Goal: Information Seeking & Learning: Find specific page/section

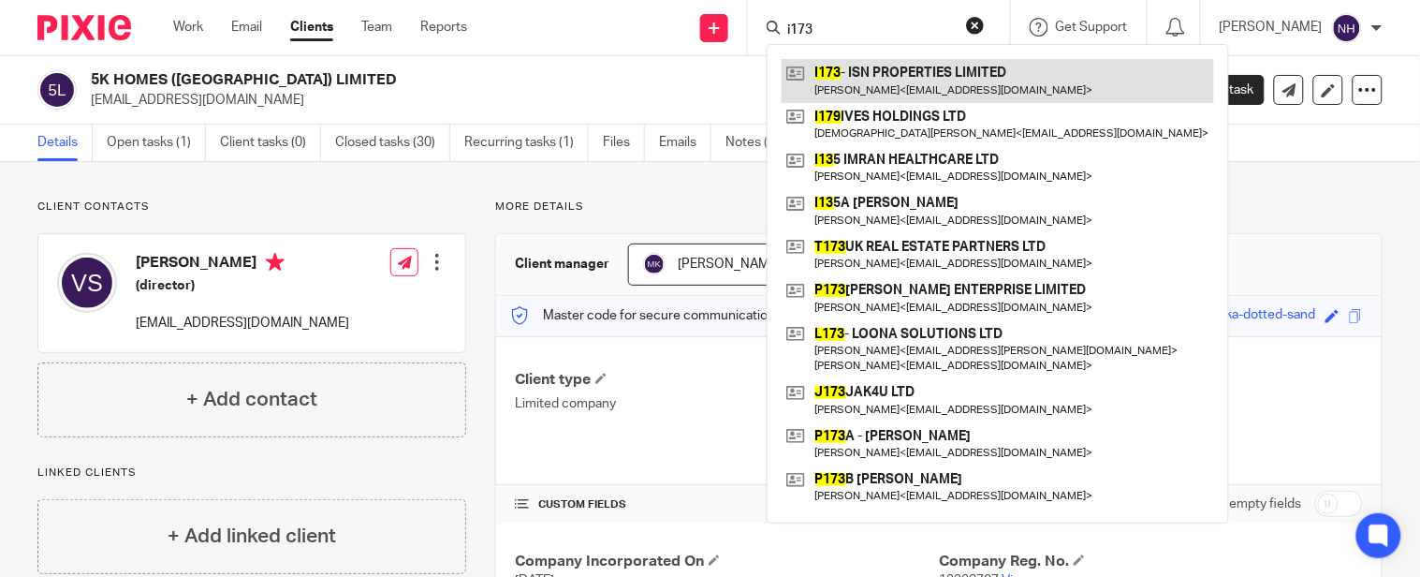
type input "i173"
click at [960, 67] on link at bounding box center [998, 80] width 432 height 43
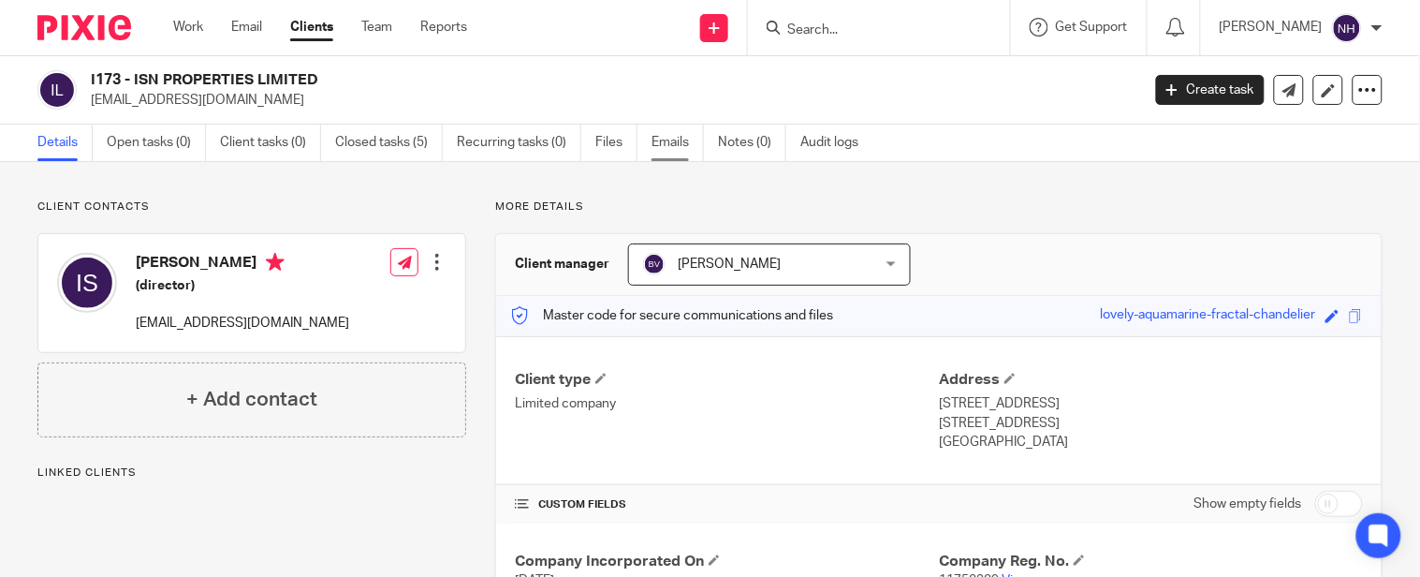
click at [683, 147] on link "Emails" at bounding box center [677, 142] width 52 height 37
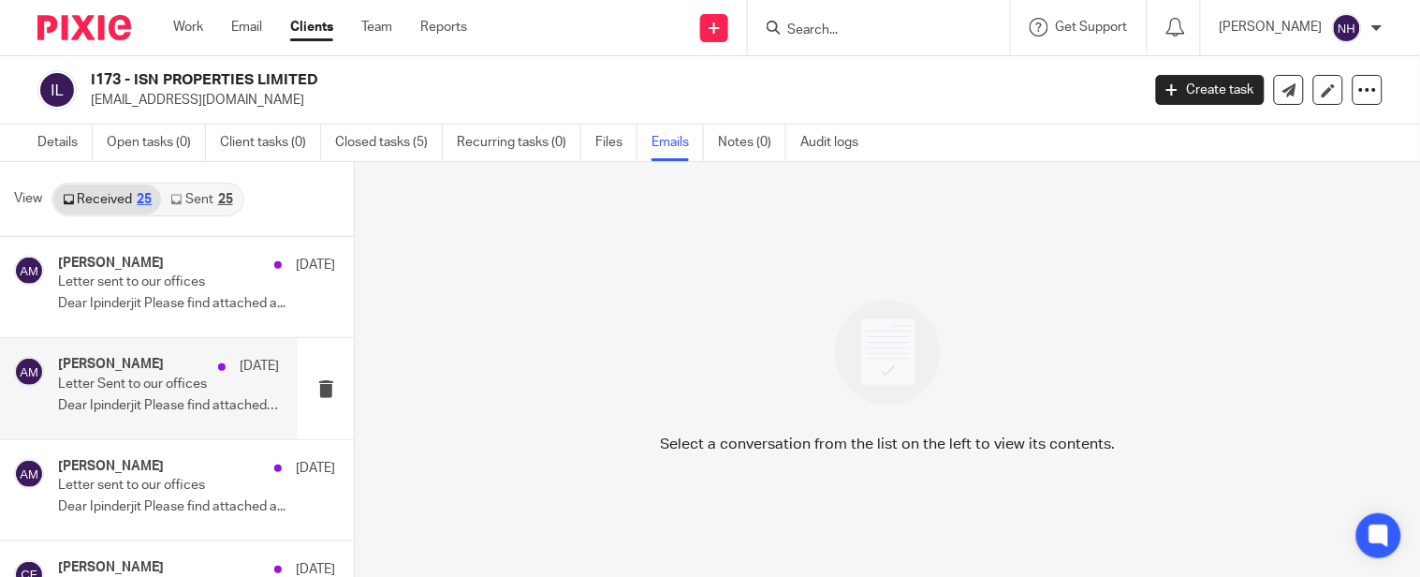
click at [273, 396] on div "[PERSON_NAME] [DATE] Letter Sent to our offices Dear Ipinderjit Please find att…" at bounding box center [149, 388] width 298 height 100
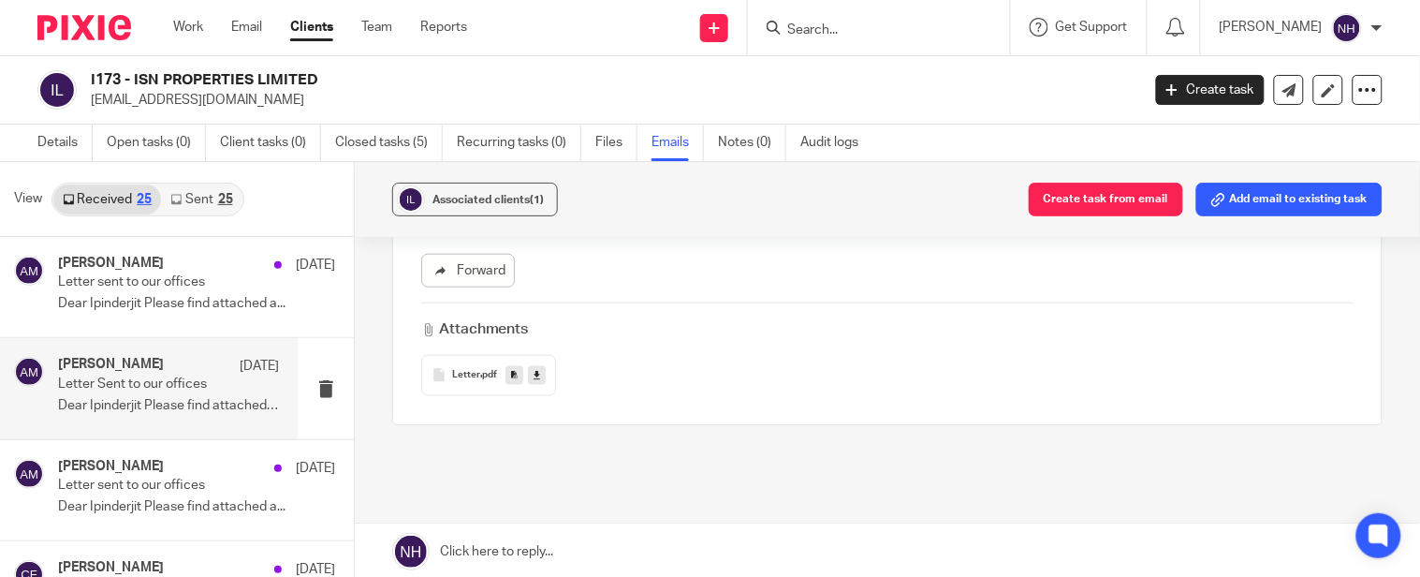
scroll to position [519, 0]
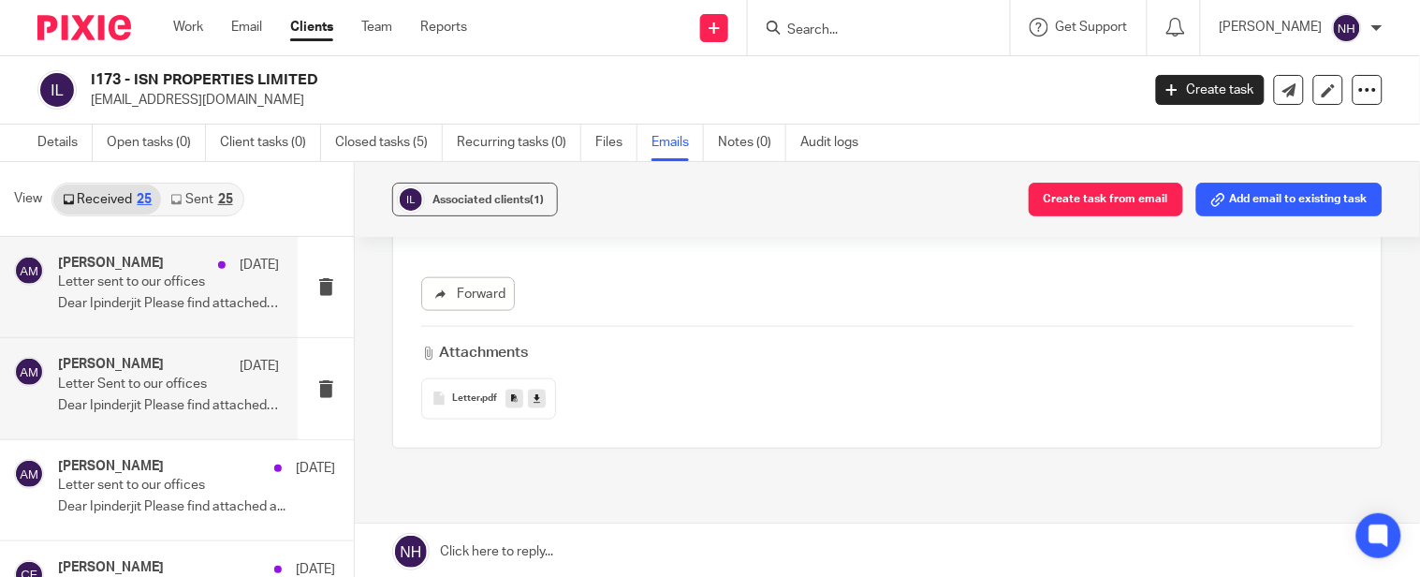
click at [151, 267] on h4 "[PERSON_NAME]" at bounding box center [111, 264] width 106 height 16
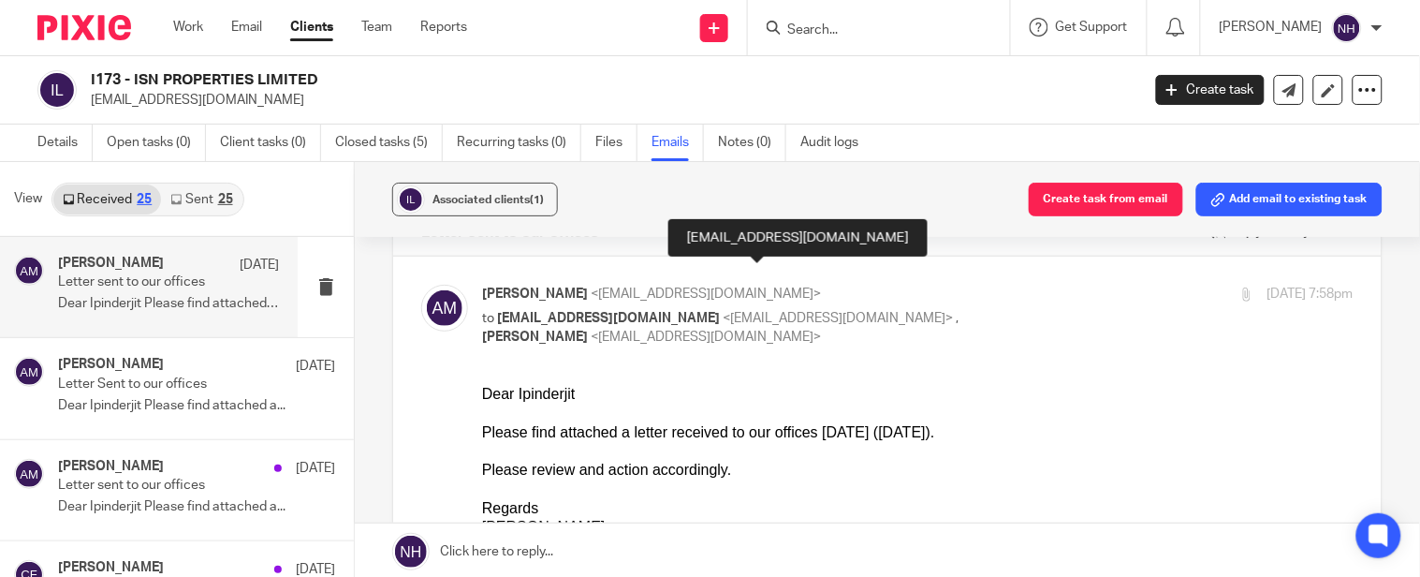
scroll to position [104, 0]
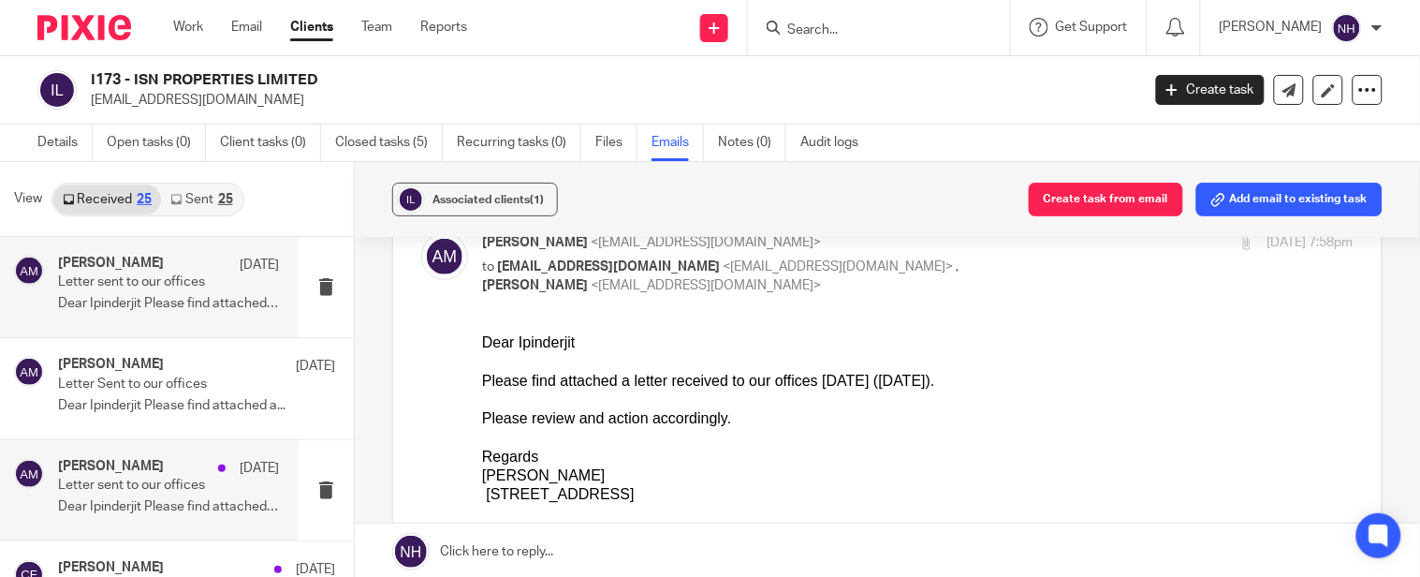
click at [191, 484] on p "Letter sent to our offices" at bounding box center [146, 485] width 177 height 16
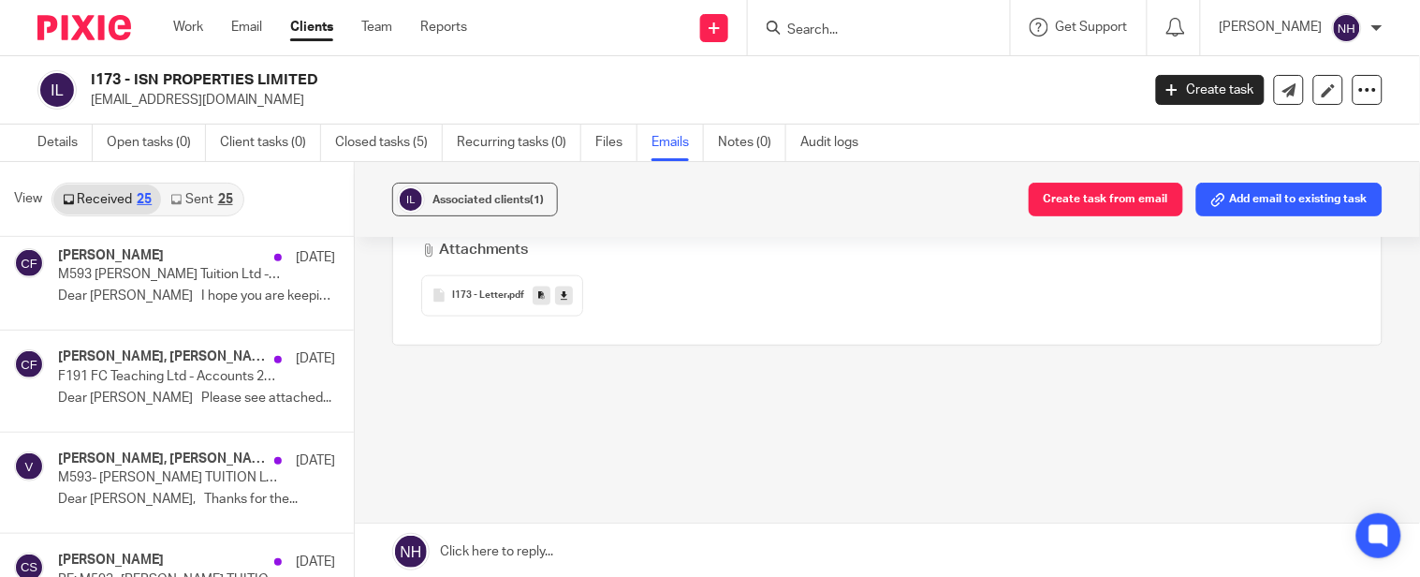
scroll to position [623, 0]
click at [485, 298] on span "I173 - Letter" at bounding box center [479, 294] width 55 height 11
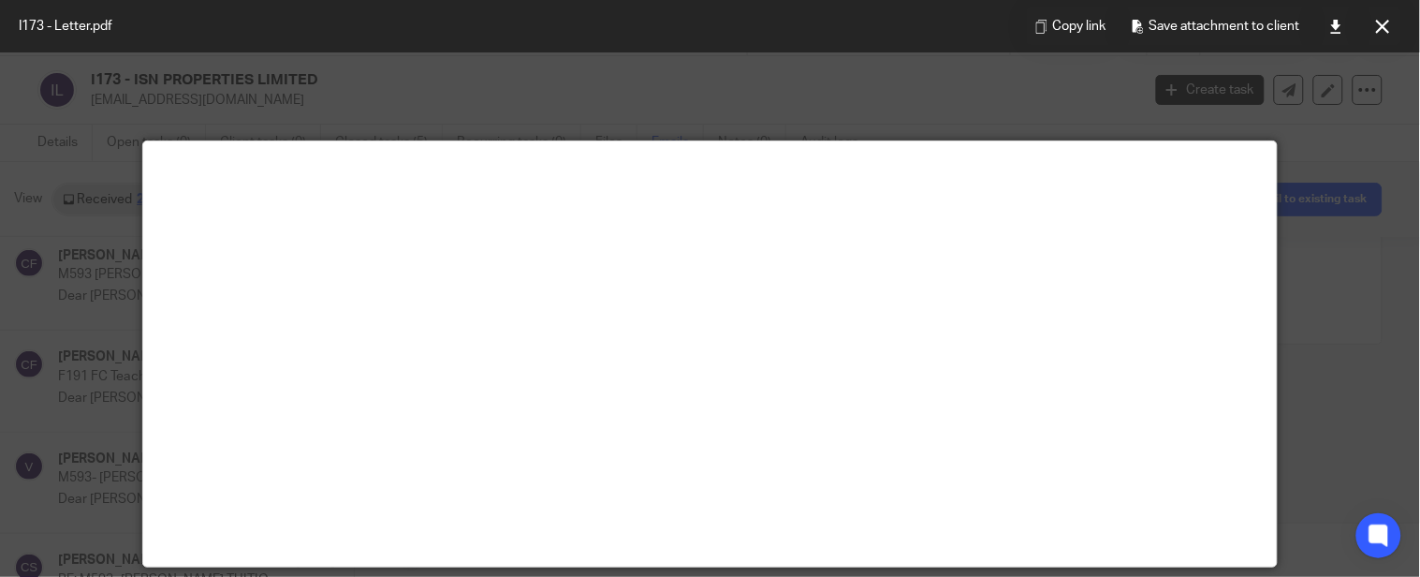
click at [736, 187] on main at bounding box center [710, 353] width 1134 height 425
click at [709, 150] on main at bounding box center [710, 353] width 1134 height 425
click at [1313, 6] on div "Copy link Save attachment to client" at bounding box center [1214, 26] width 412 height 52
click at [1330, 11] on link at bounding box center [1335, 25] width 37 height 37
click at [1367, 26] on button at bounding box center [1382, 25] width 37 height 37
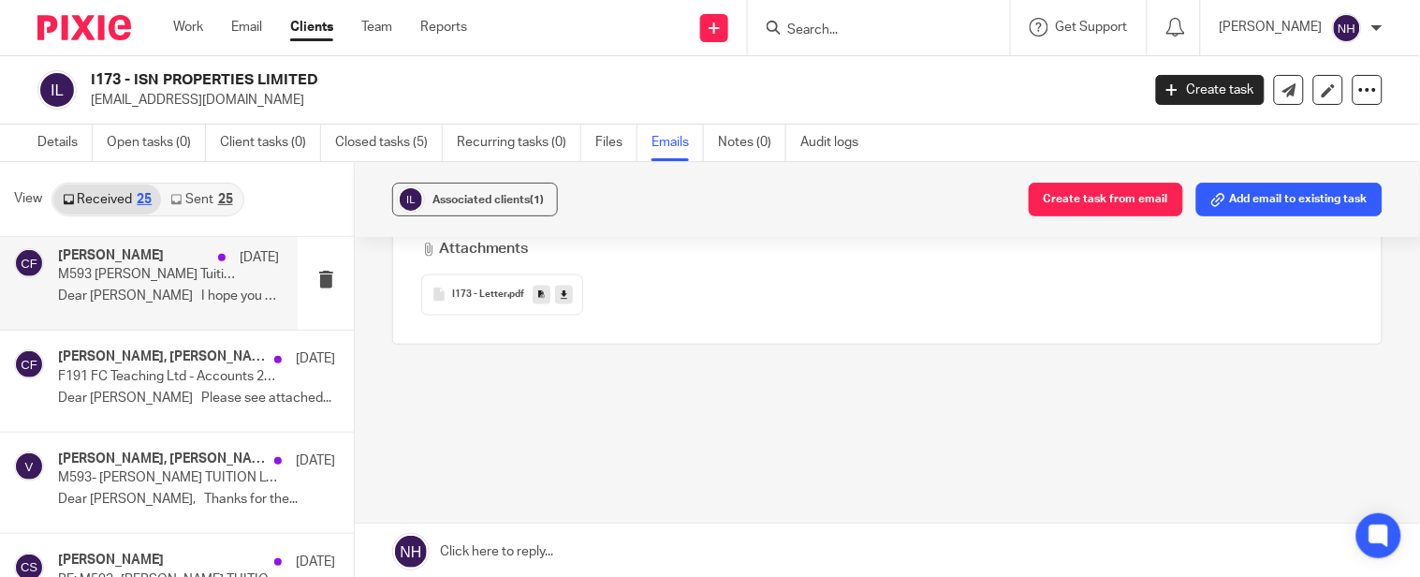
click at [167, 288] on p "Dear [PERSON_NAME] I hope you are keeping..." at bounding box center [168, 296] width 221 height 16
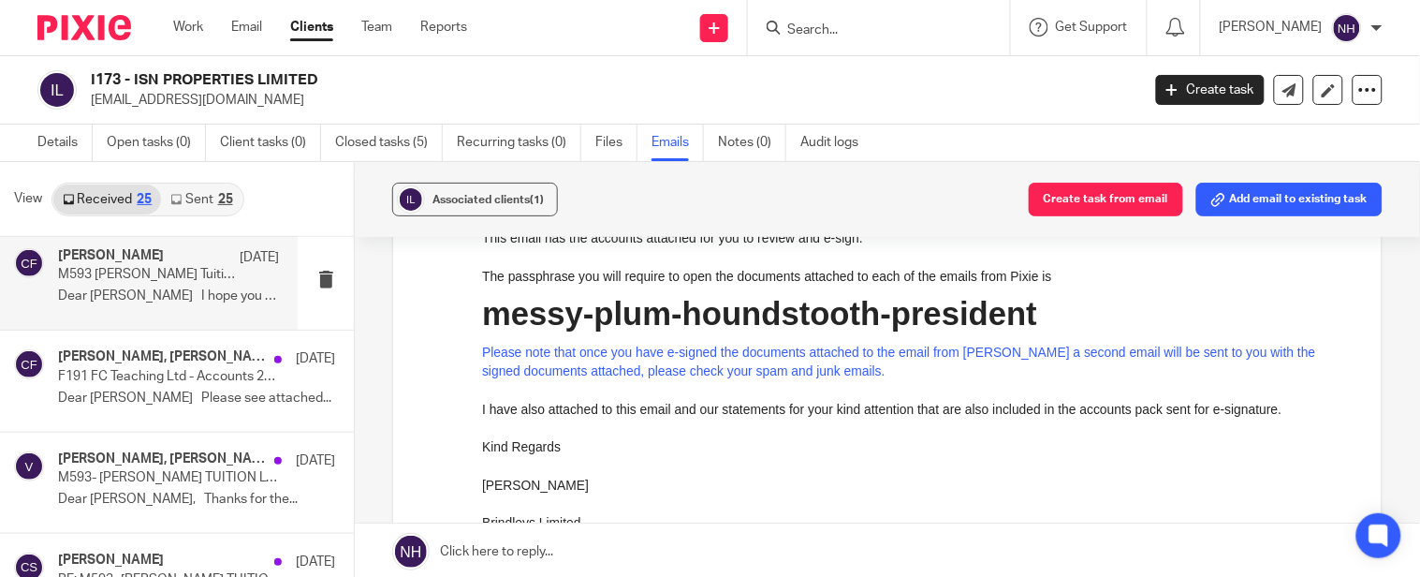
scroll to position [312, 0]
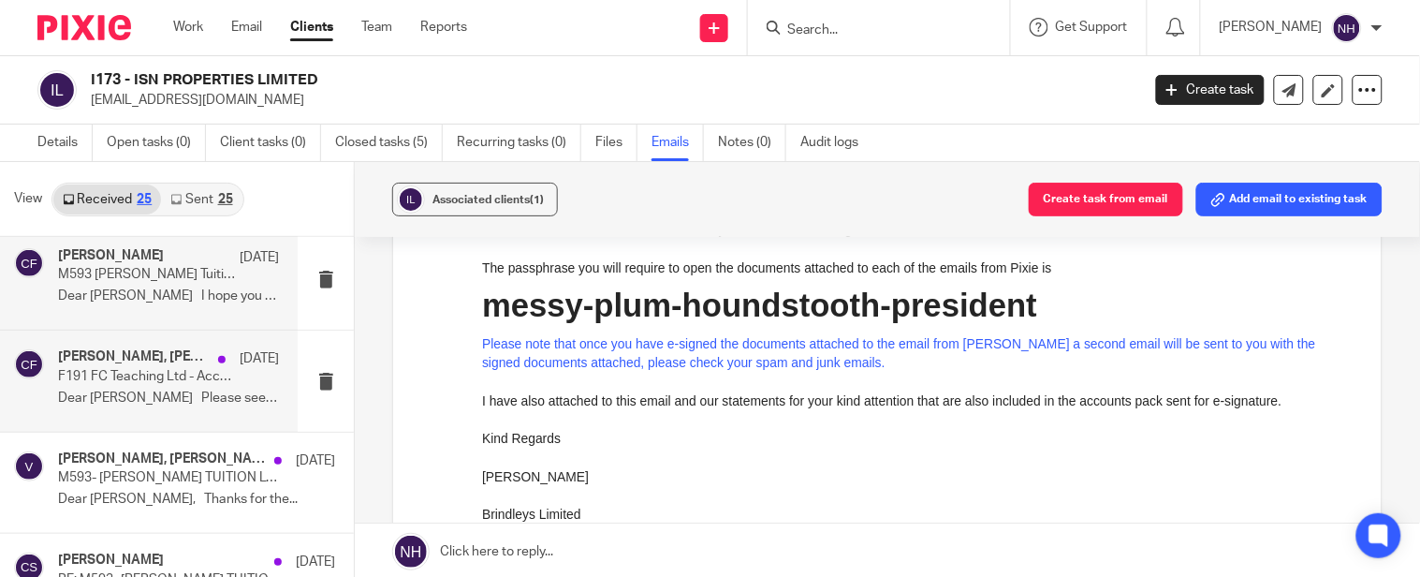
click at [238, 388] on div "[PERSON_NAME], [PERSON_NAME] Tuition [DATE] F191 FC Teaching Ltd - Accounts 202…" at bounding box center [168, 380] width 221 height 63
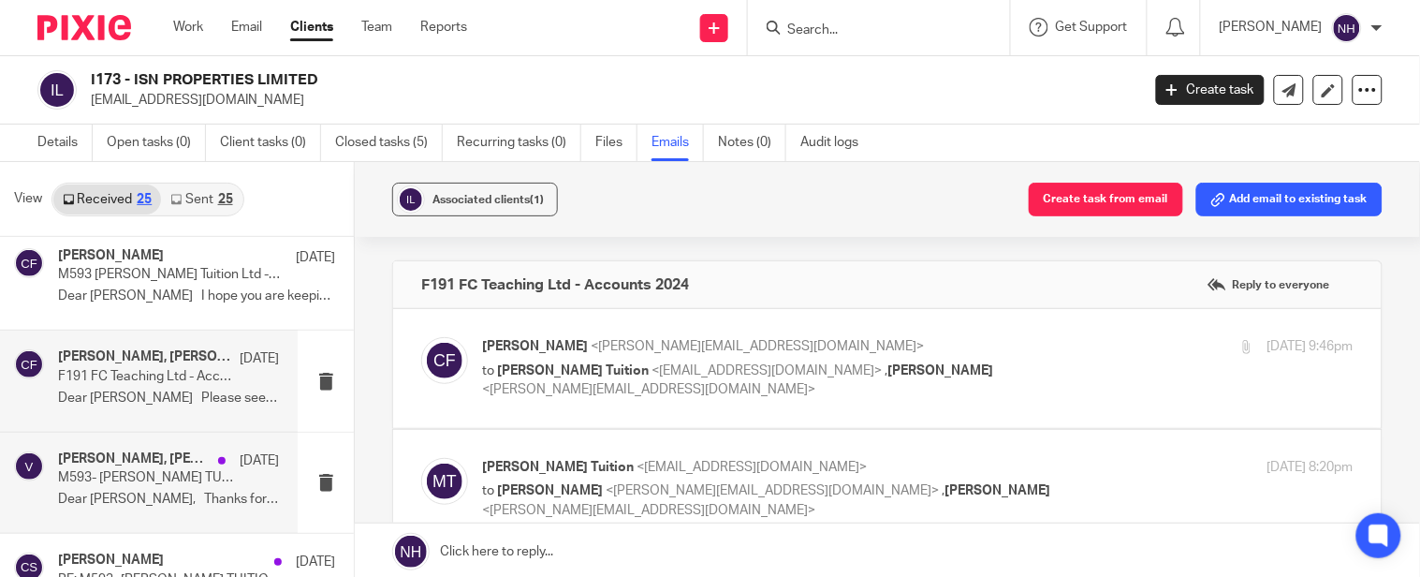
scroll to position [0, 0]
click at [231, 488] on div "Vibin, [PERSON_NAME], [PERSON_NAME] Tuition, [PERSON_NAME] [DATE] M593- [PERSON…" at bounding box center [168, 482] width 221 height 63
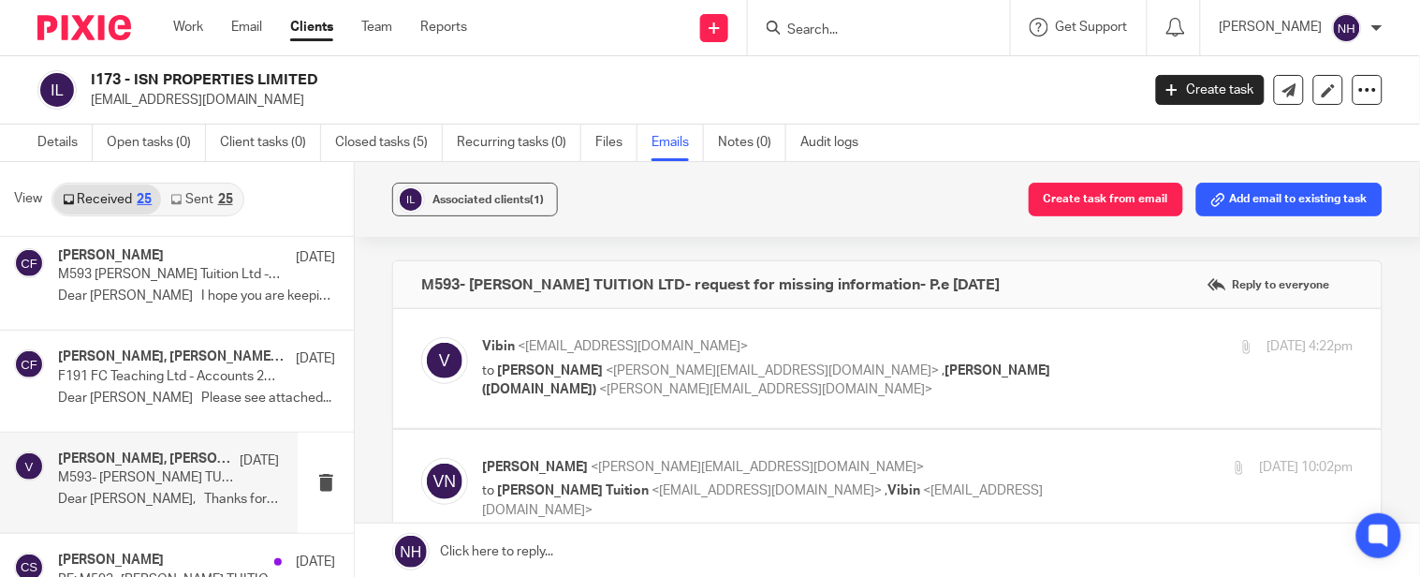
scroll to position [519, 0]
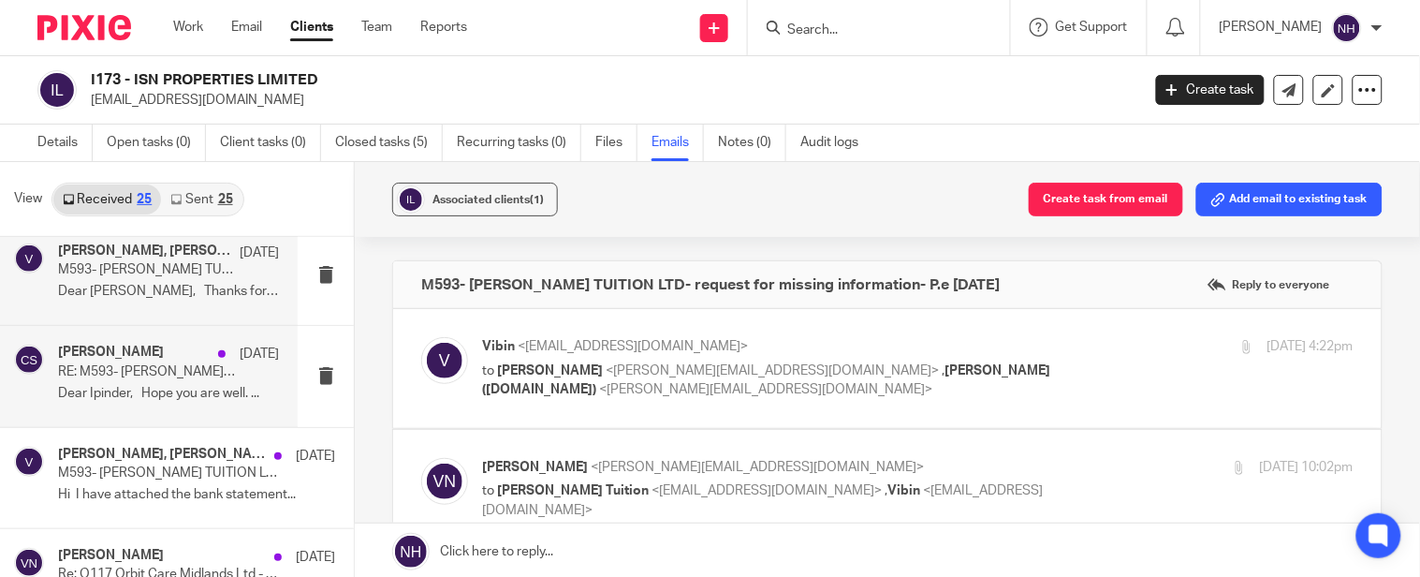
click at [184, 408] on div "[PERSON_NAME] [DATE] RE: M593- [PERSON_NAME] TUITION LTD- request for missing i…" at bounding box center [149, 376] width 298 height 100
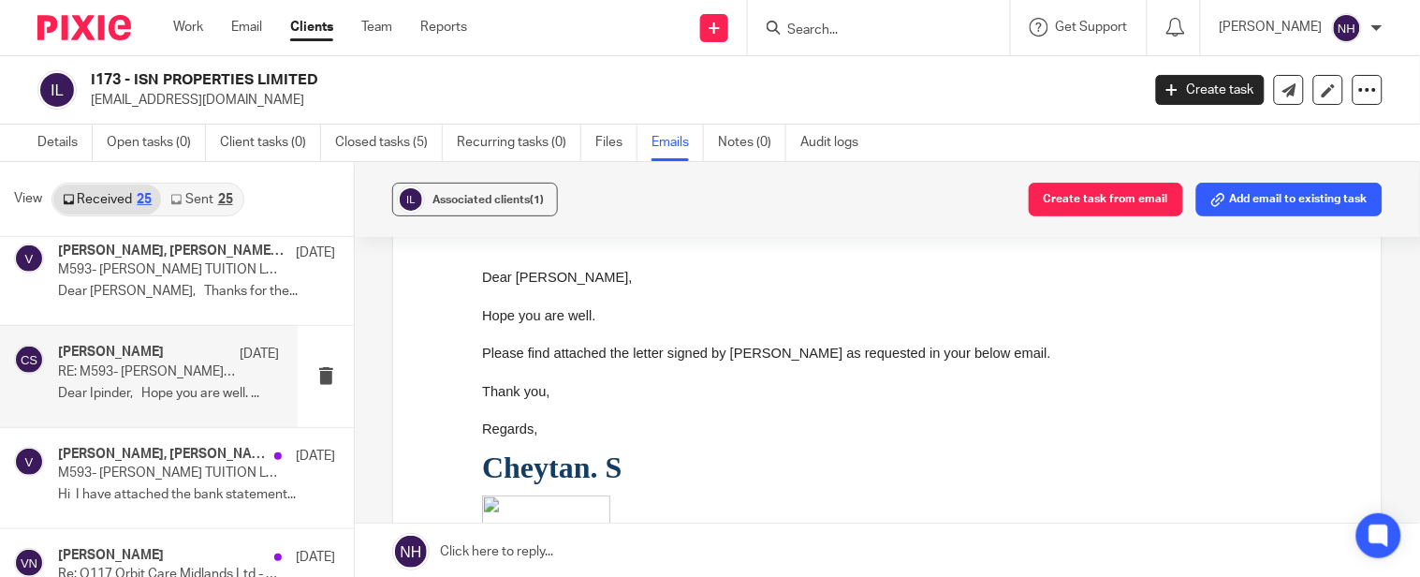
scroll to position [208, 0]
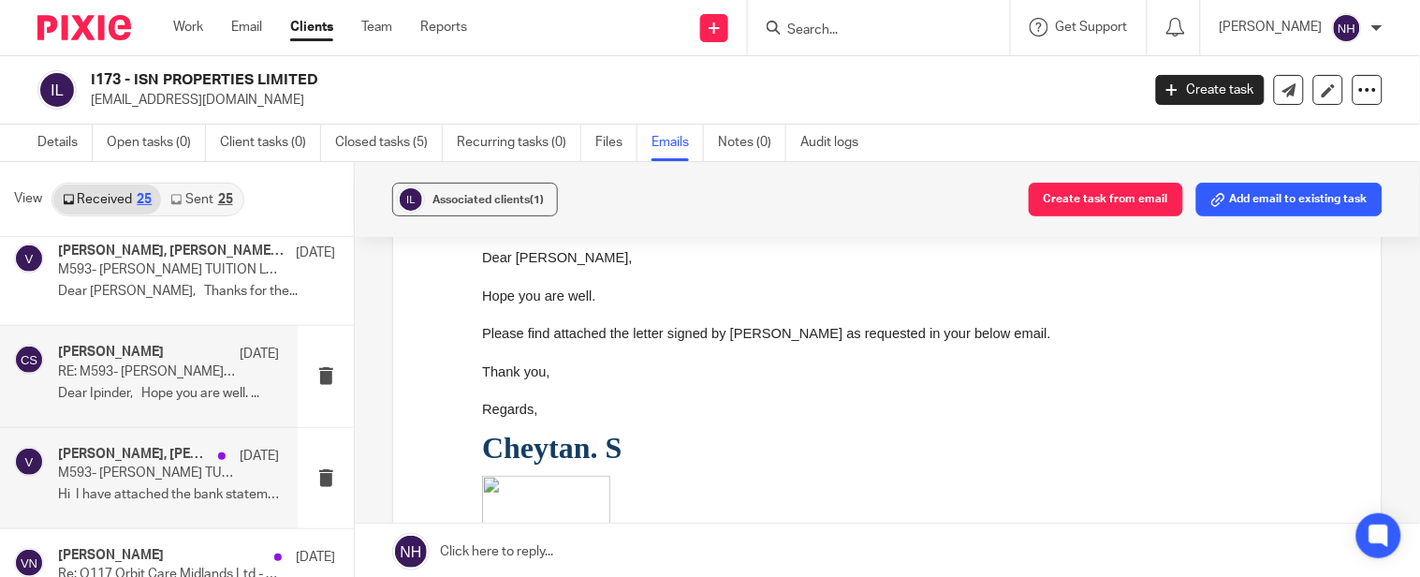
click at [131, 466] on p "M593- [PERSON_NAME] TUITION LTD- Request for missing information" at bounding box center [146, 473] width 177 height 16
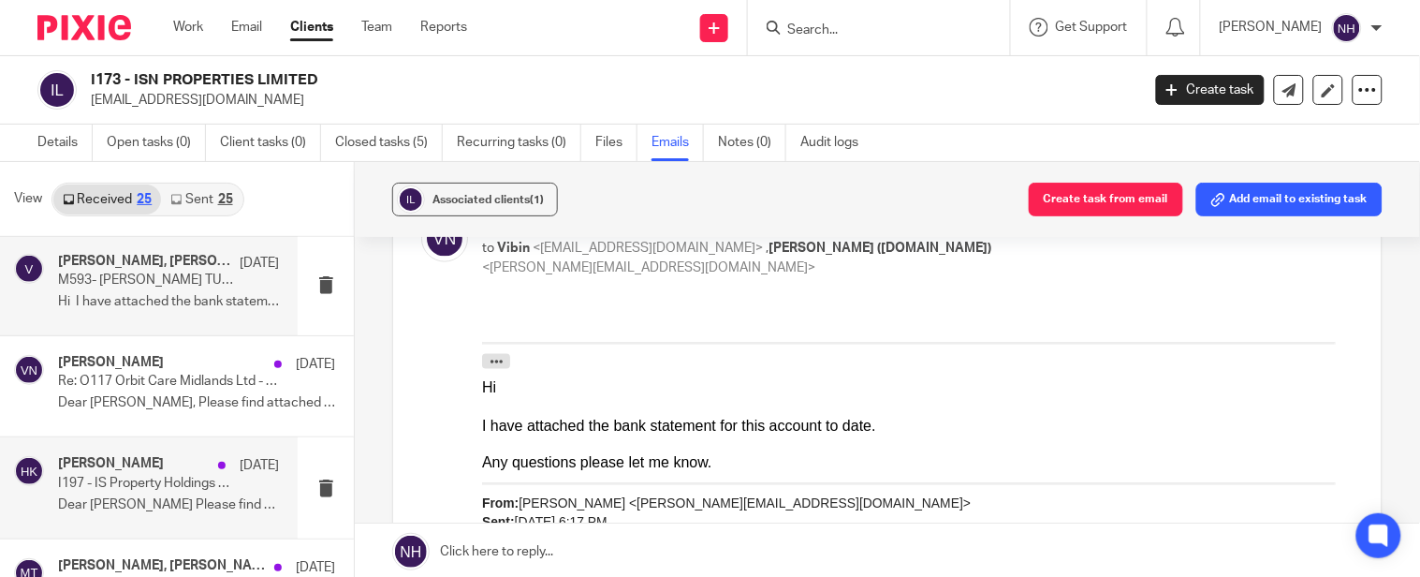
scroll to position [727, 0]
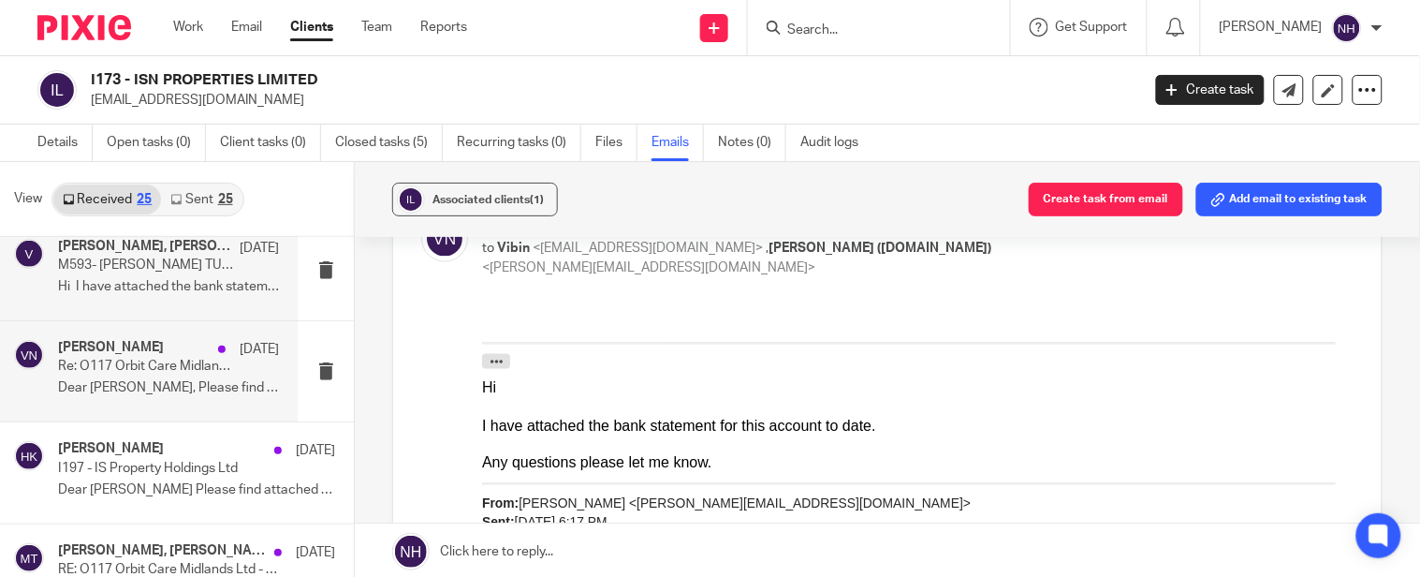
click at [206, 381] on p "Dear [PERSON_NAME], Please find attached as..." at bounding box center [168, 388] width 221 height 16
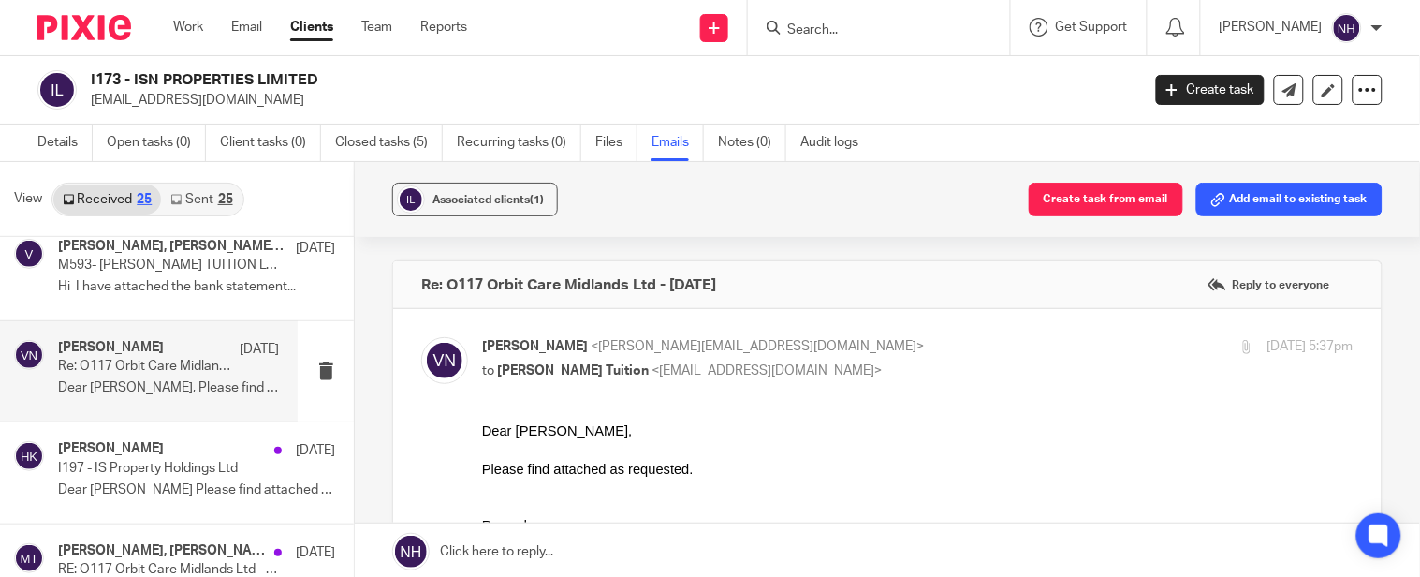
scroll to position [0, 0]
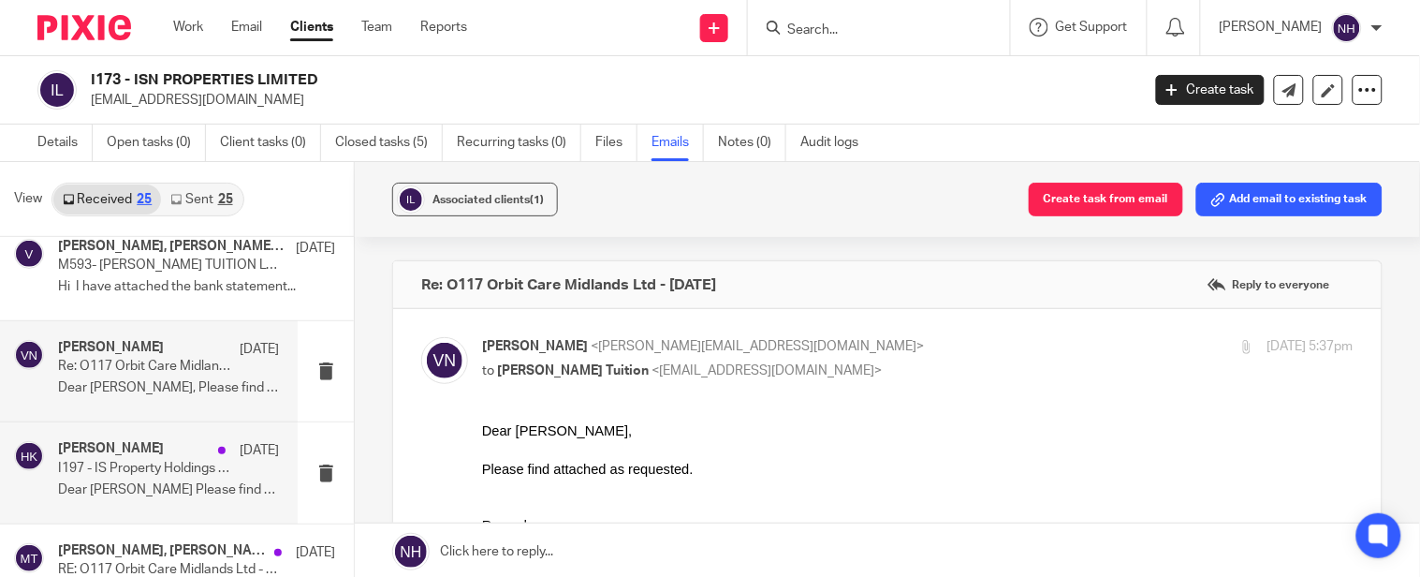
click at [188, 489] on p "Dear [PERSON_NAME] Please find attached document..." at bounding box center [168, 490] width 221 height 16
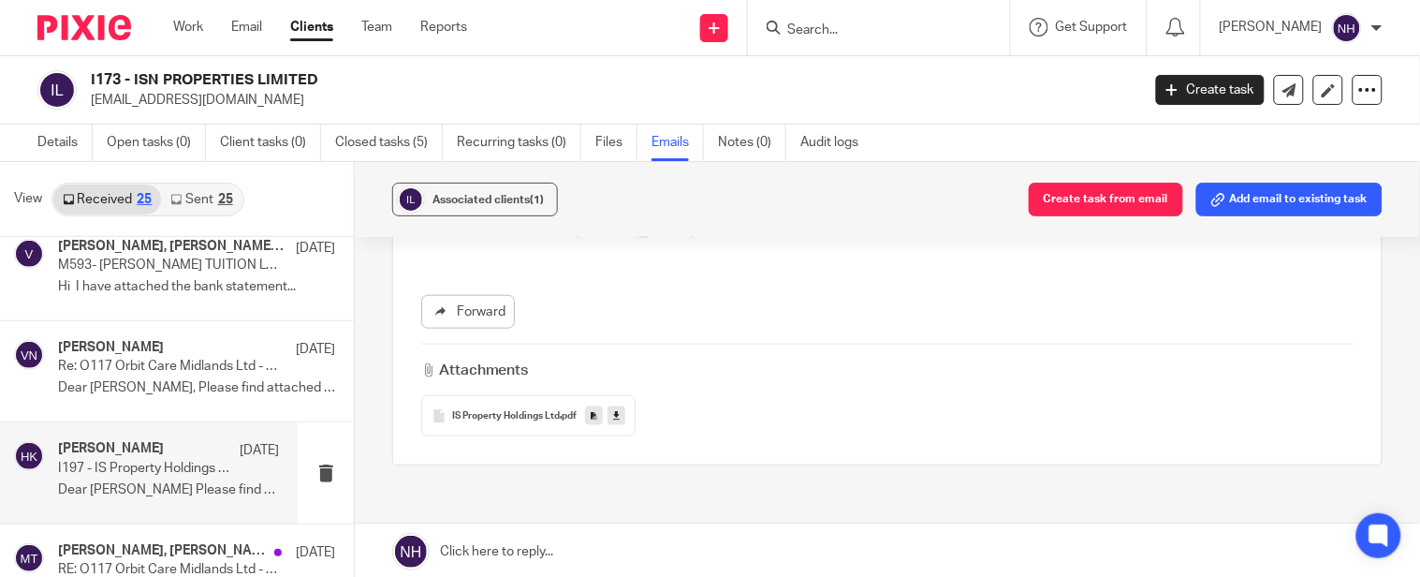
scroll to position [519, 0]
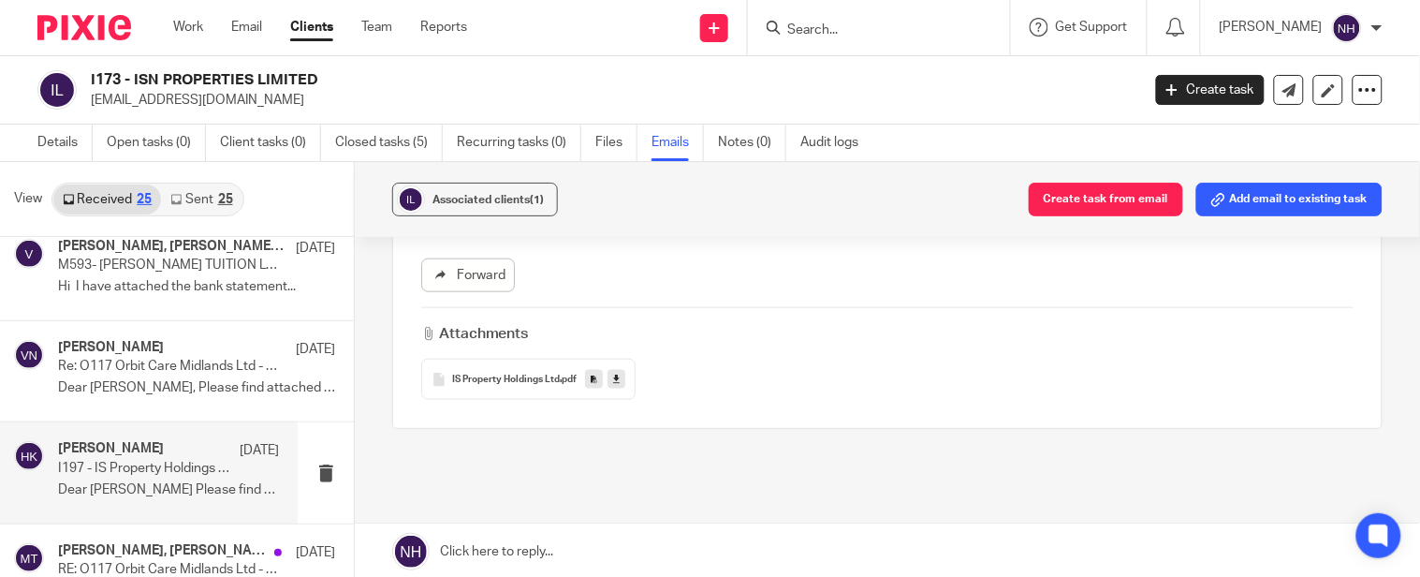
click at [502, 382] on span "IS Property Holdings Ltd" at bounding box center [506, 379] width 108 height 11
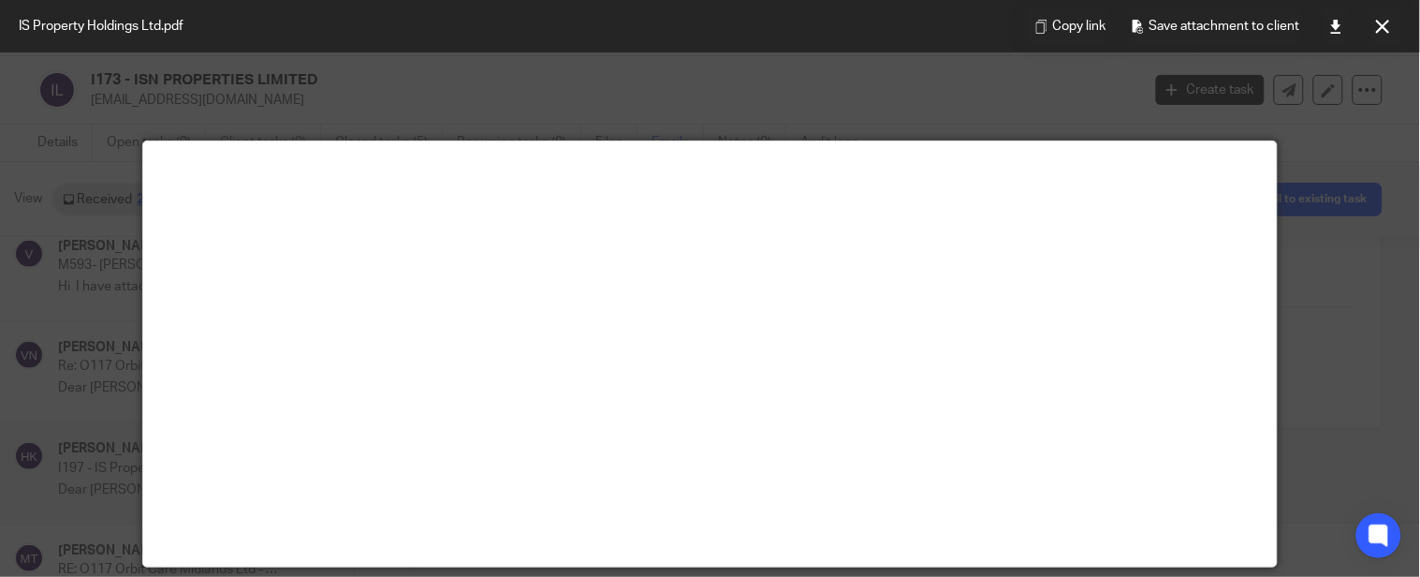
click at [1352, 361] on div at bounding box center [710, 288] width 1420 height 577
click at [941, 103] on div at bounding box center [710, 288] width 1420 height 577
click at [84, 386] on div at bounding box center [710, 288] width 1420 height 577
click at [1385, 30] on icon at bounding box center [1383, 27] width 14 height 14
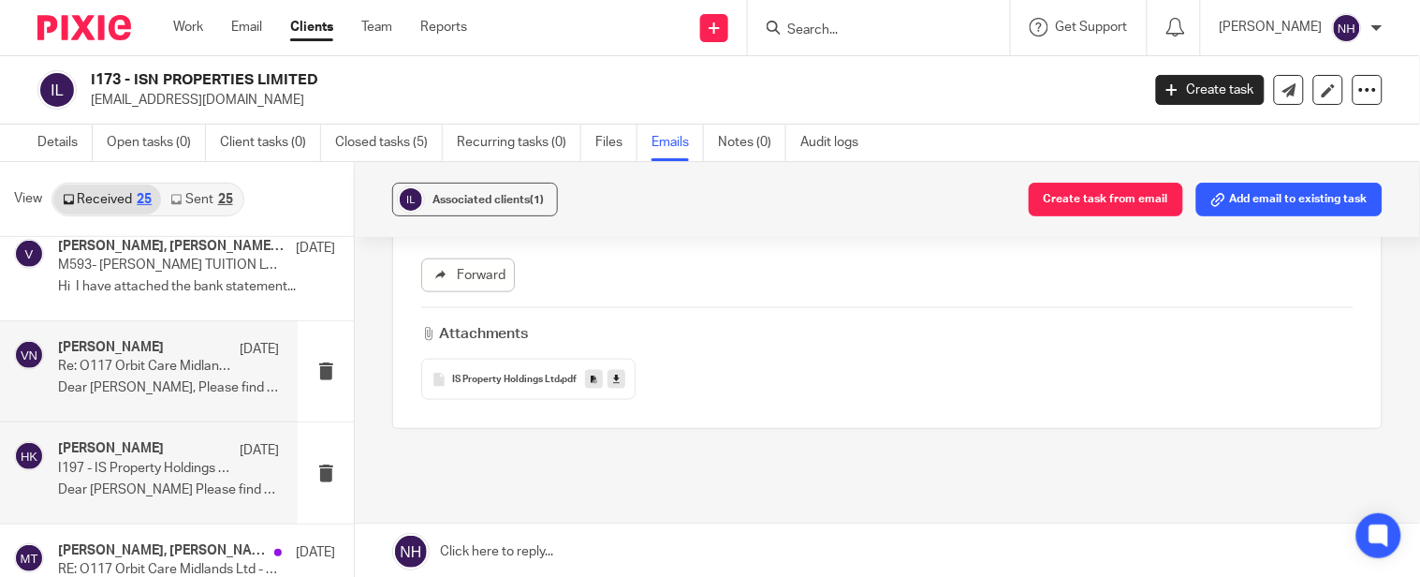
scroll to position [831, 0]
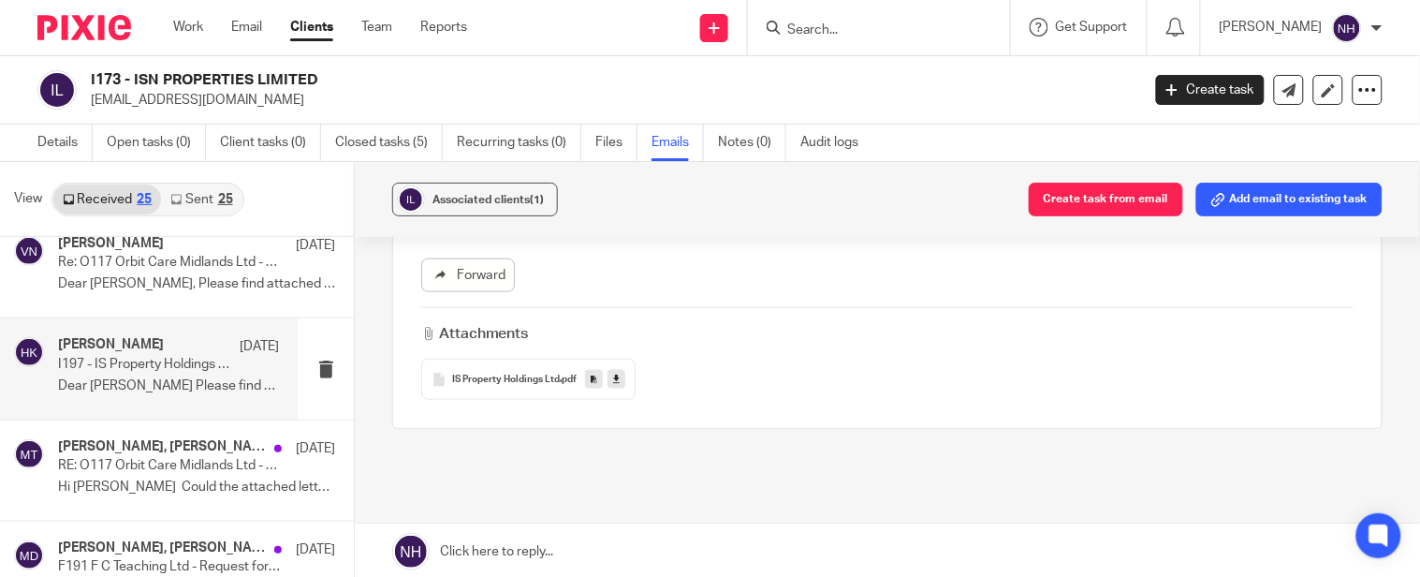
click at [148, 358] on p "I197 - IS Property Holdings Ltd" at bounding box center [146, 365] width 177 height 16
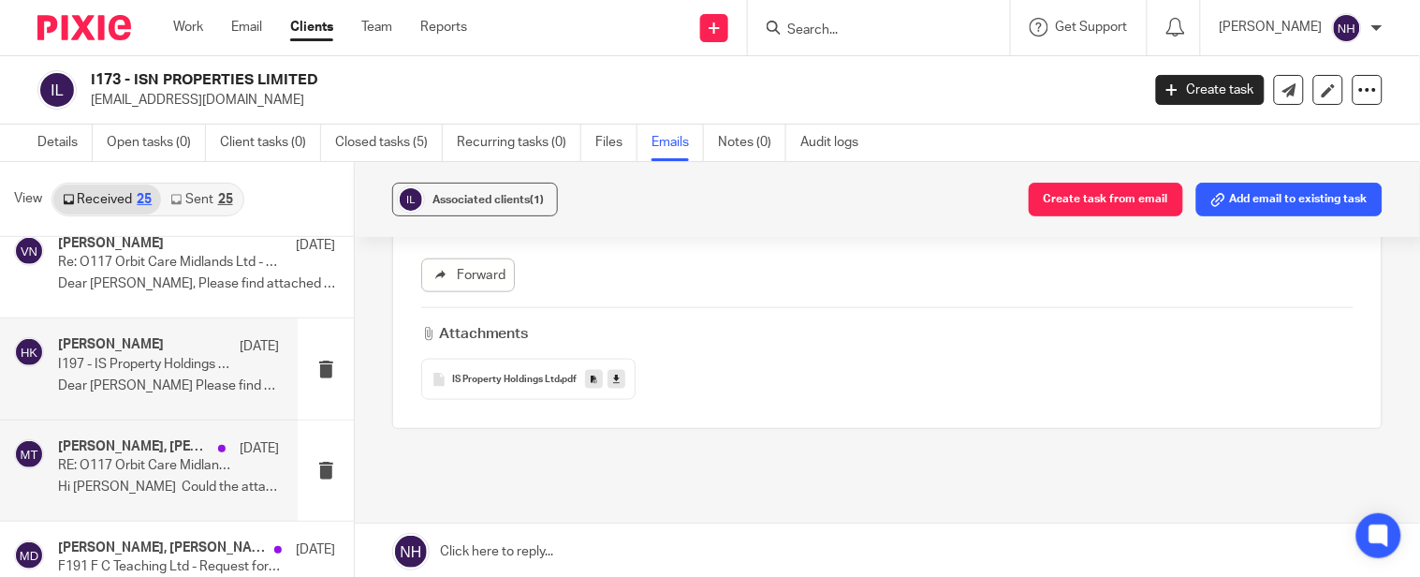
click at [227, 473] on div "[PERSON_NAME], [PERSON_NAME] Tuition [DATE] RE: O117 Orbit Care Midlands Ltd - …" at bounding box center [168, 470] width 221 height 63
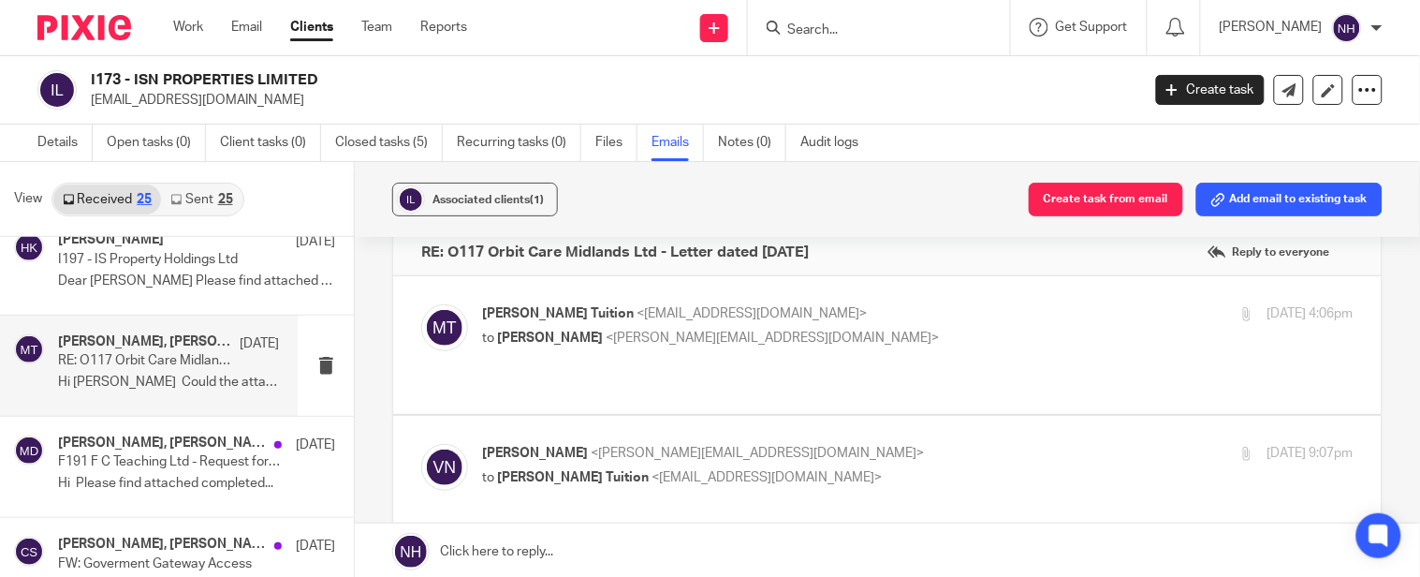
scroll to position [0, 0]
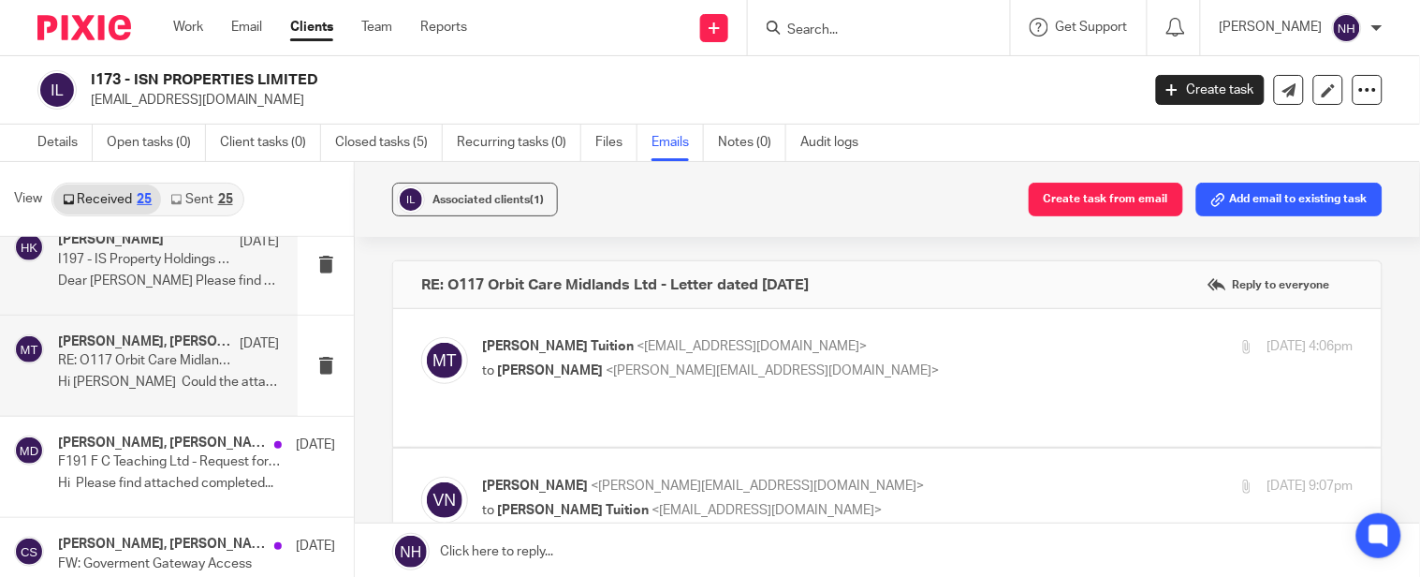
click at [182, 274] on p "Dear [PERSON_NAME] Please find attached document..." at bounding box center [168, 281] width 221 height 16
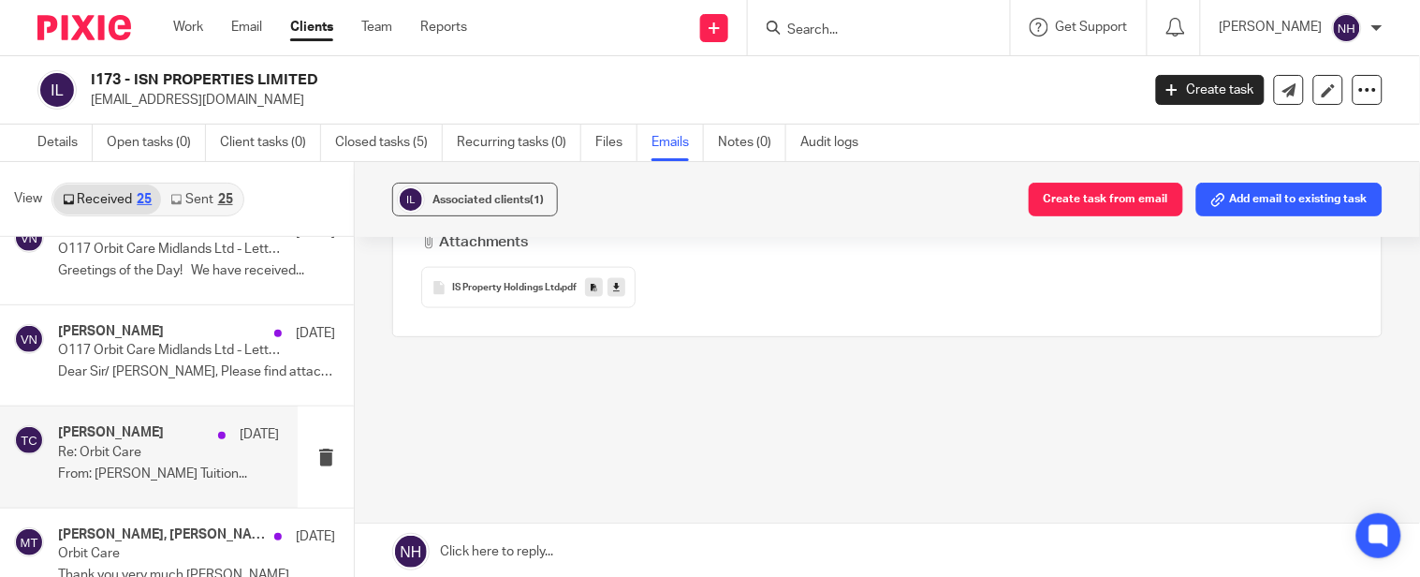
scroll to position [3, 0]
